Goal: Check status

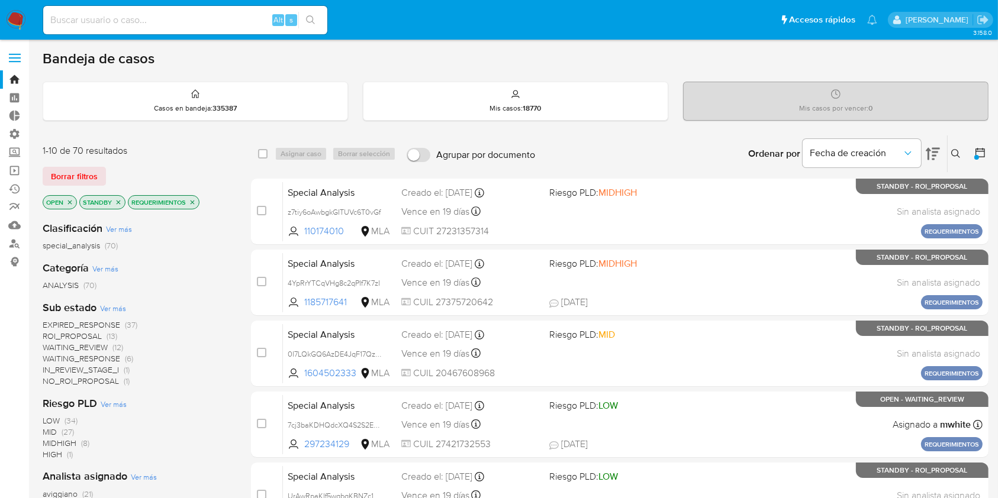
drag, startPoint x: 79, startPoint y: 165, endPoint x: 147, endPoint y: 79, distance: 109.5
click at [78, 168] on span "Borrar filtros" at bounding box center [74, 176] width 47 height 17
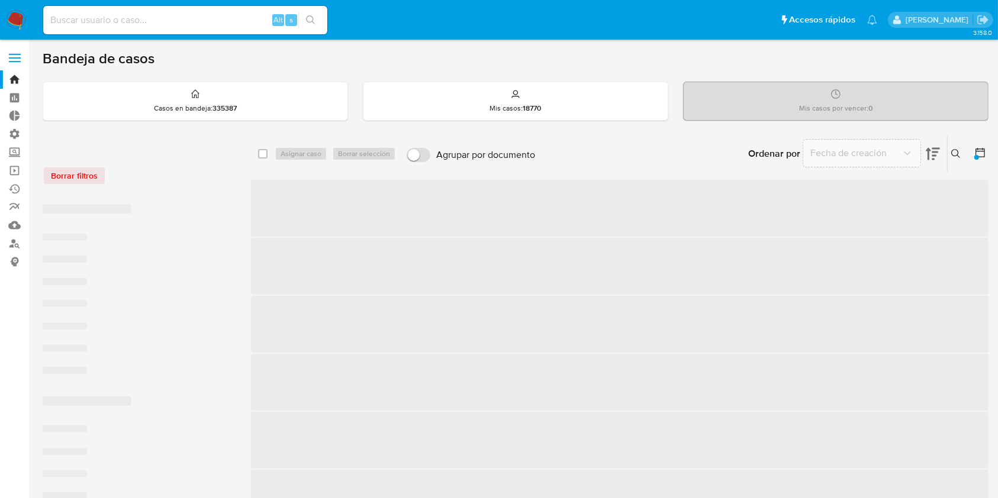
click at [173, 24] on input at bounding box center [185, 19] width 284 height 15
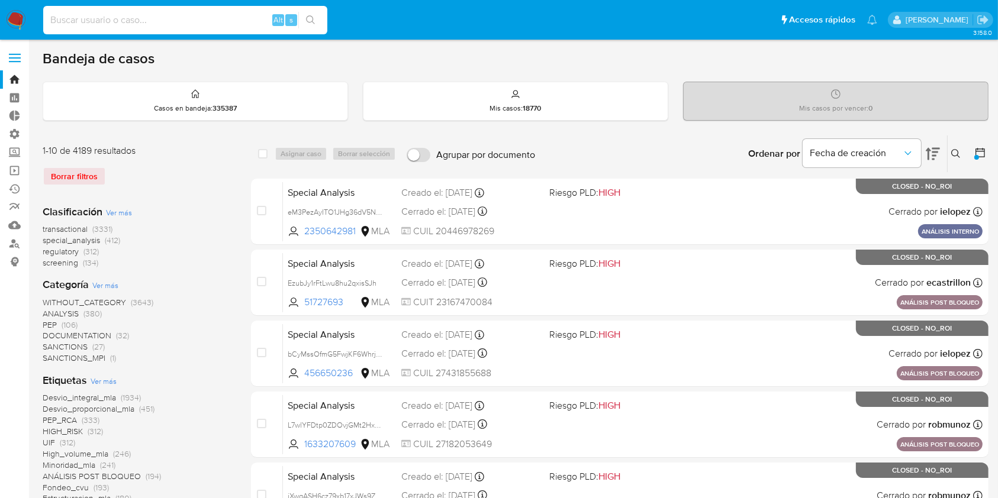
paste input "1529675221"
type input "1529675221"
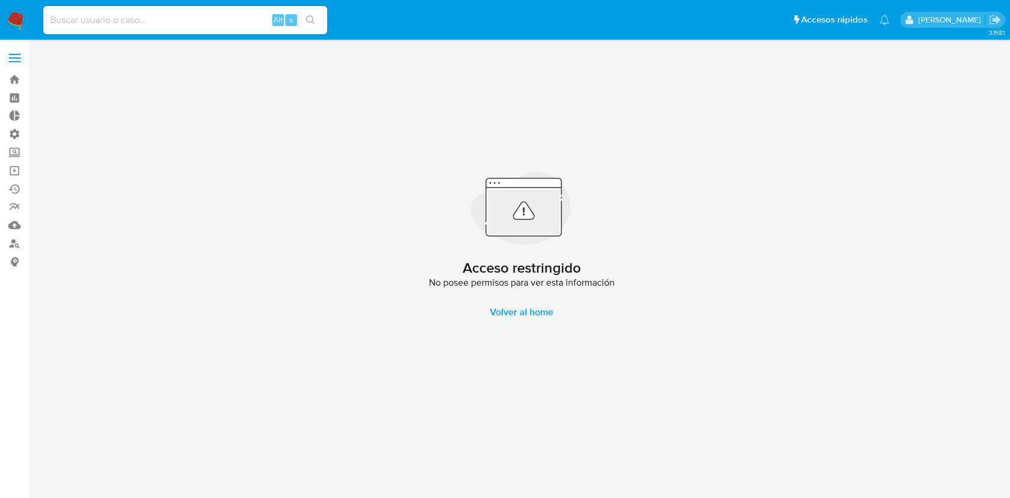
click at [12, 21] on img at bounding box center [16, 20] width 20 height 20
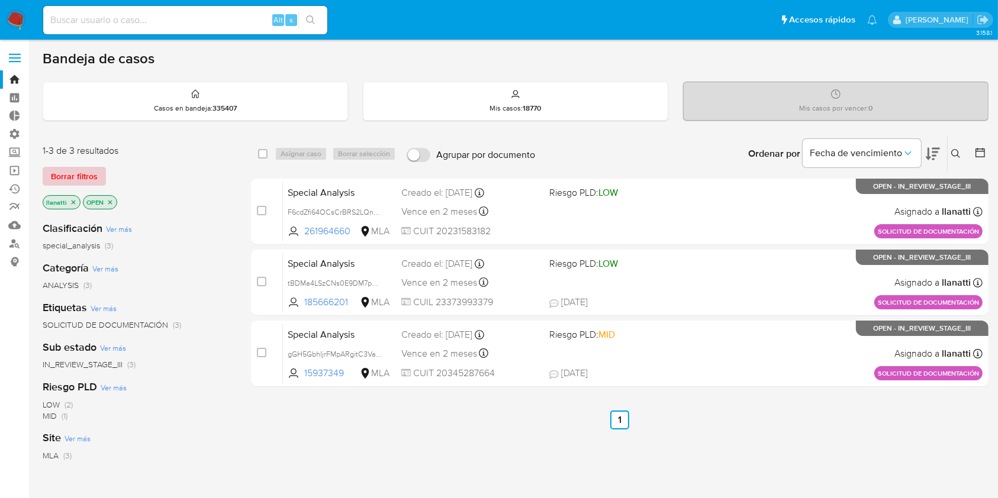
click at [95, 173] on span "Borrar filtros" at bounding box center [74, 176] width 47 height 17
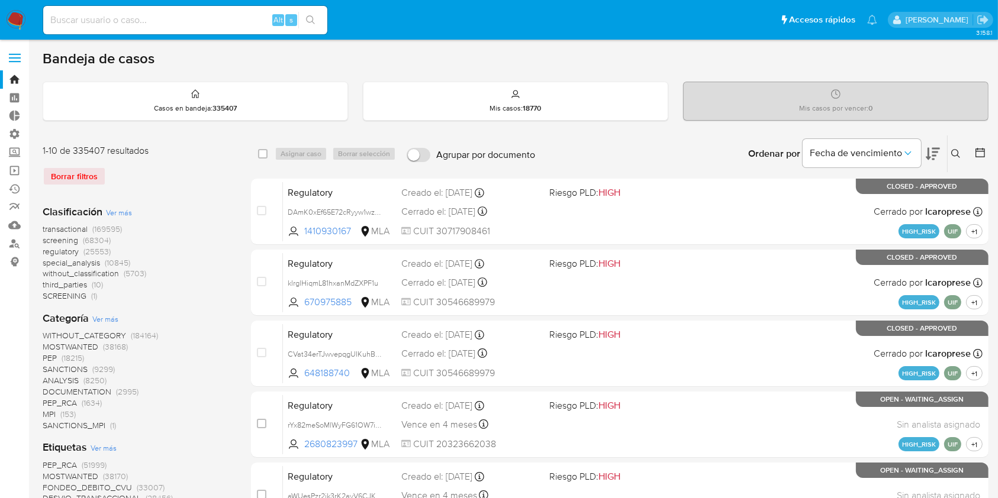
click at [183, 17] on input at bounding box center [185, 19] width 284 height 15
paste input "1529675221"
type input "1529675221"
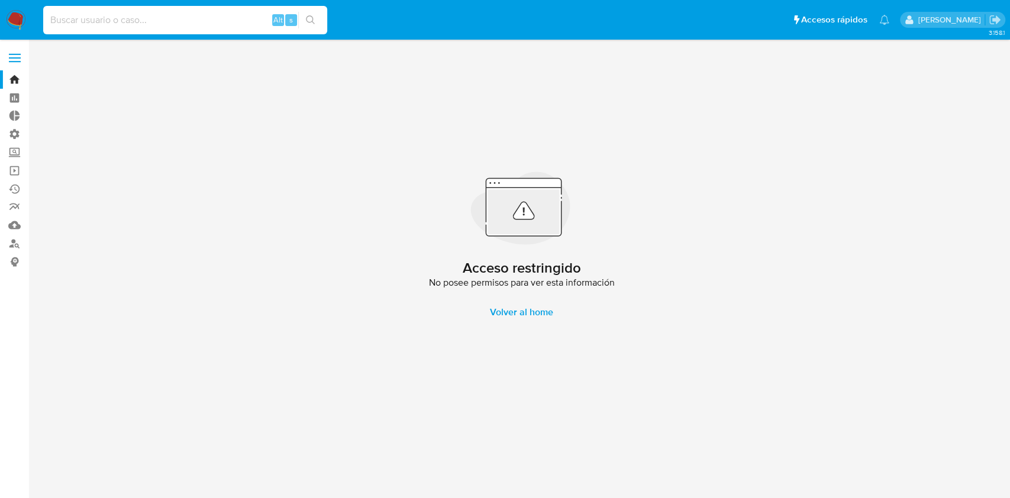
click at [80, 26] on input at bounding box center [185, 19] width 284 height 15
click at [142, 25] on input at bounding box center [185, 19] width 284 height 15
paste input "1529675221"
type input "1529675221"
